Goal: Task Accomplishment & Management: Manage account settings

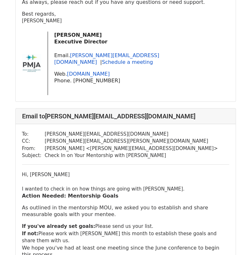
scroll to position [287, 0]
